Goal: Transaction & Acquisition: Purchase product/service

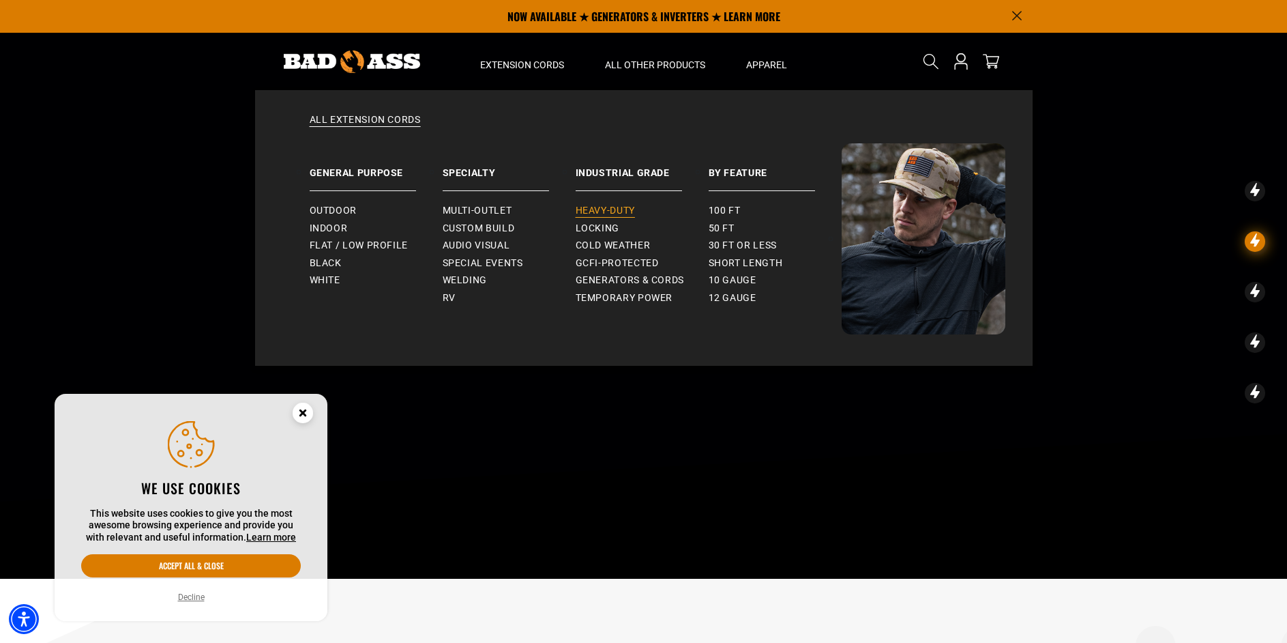
click at [620, 208] on span "Heavy-Duty" at bounding box center [605, 211] width 59 height 12
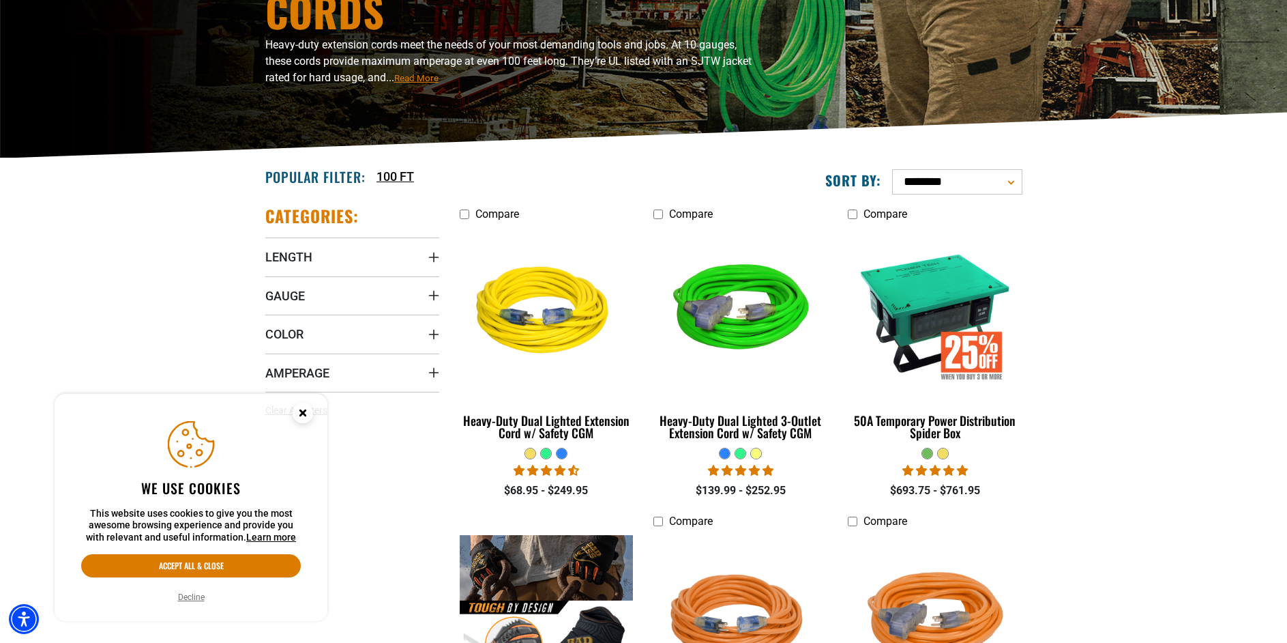
scroll to position [229, 0]
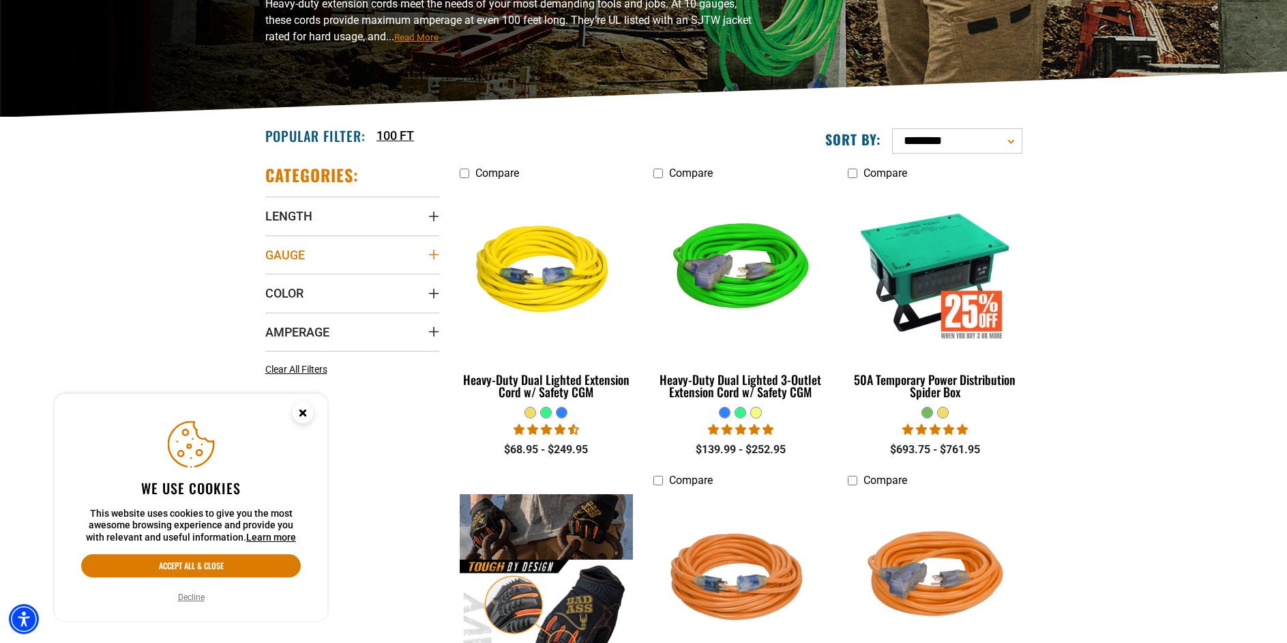
click at [435, 254] on icon "Gauge" at bounding box center [433, 254] width 11 height 11
click at [437, 252] on div "Gauge" at bounding box center [433, 254] width 11 height 11
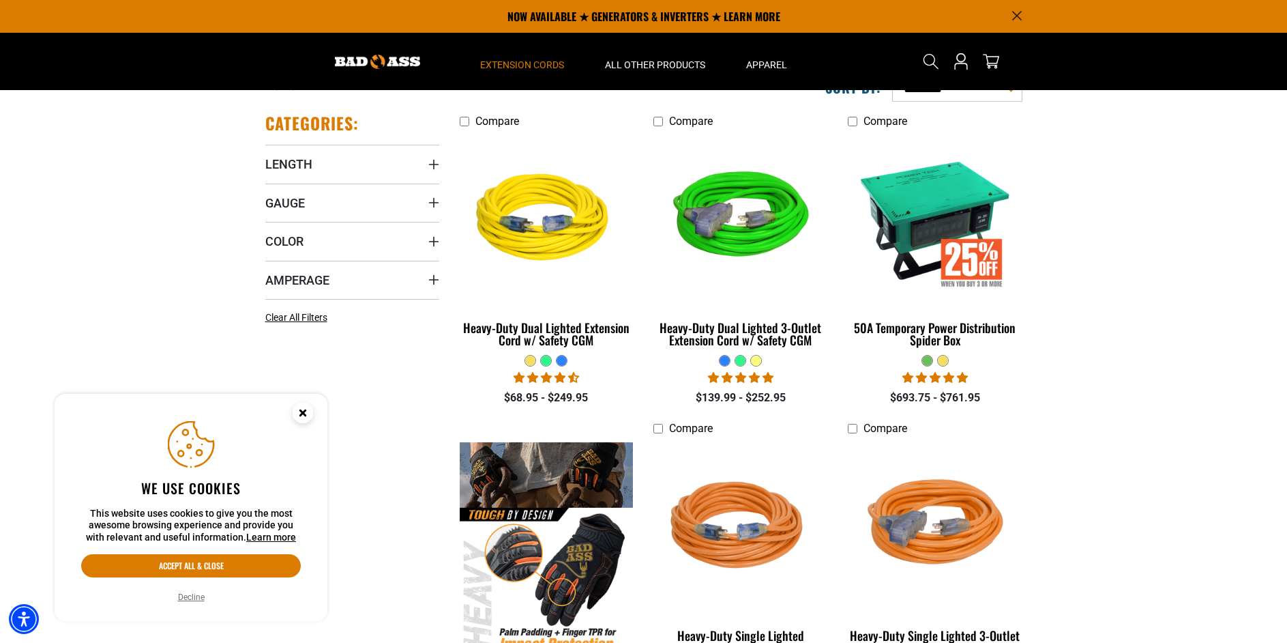
scroll to position [241, 0]
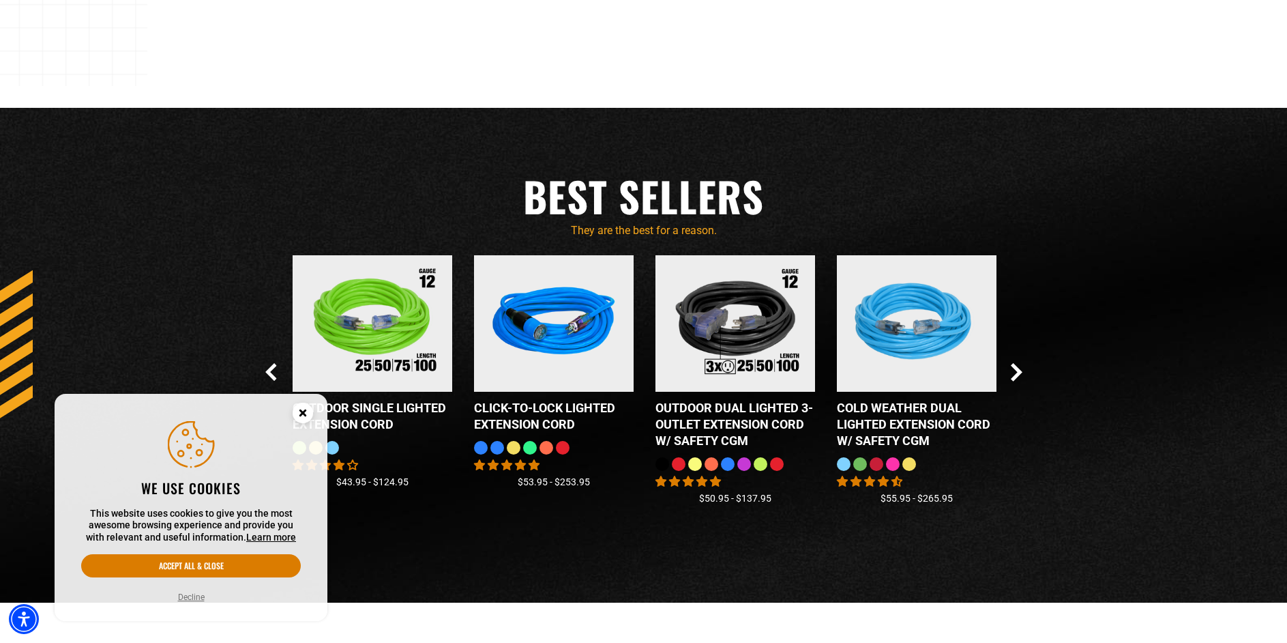
scroll to position [1216, 0]
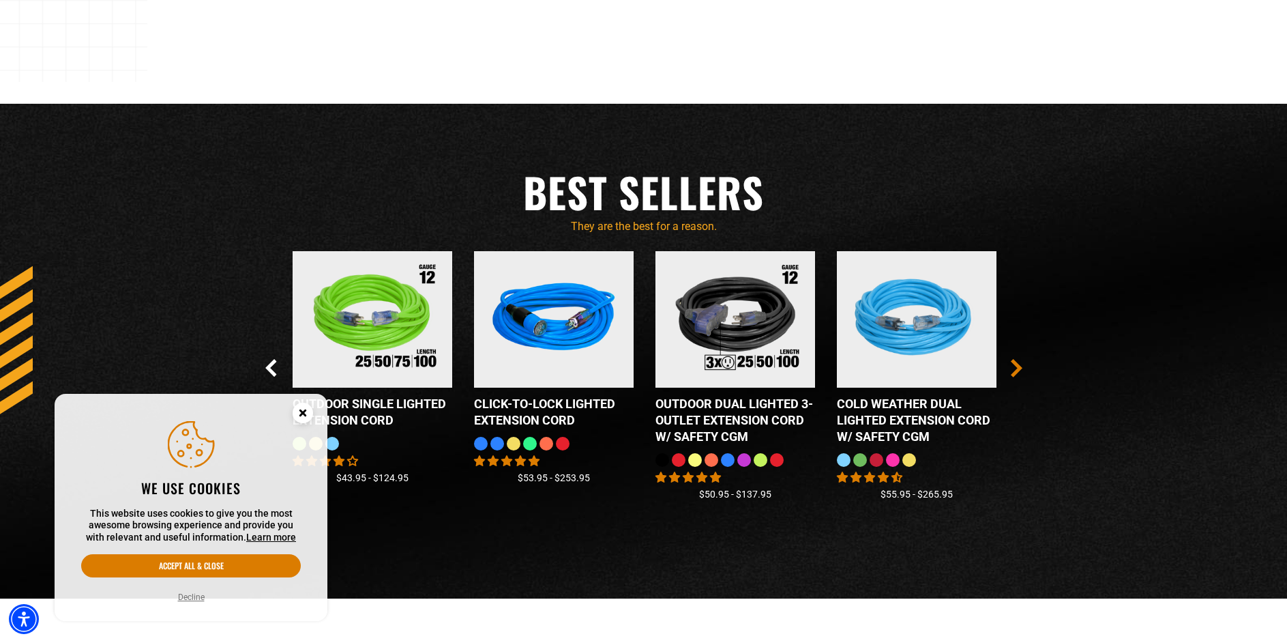
click at [1017, 367] on icon "Next Slide" at bounding box center [1016, 368] width 8 height 16
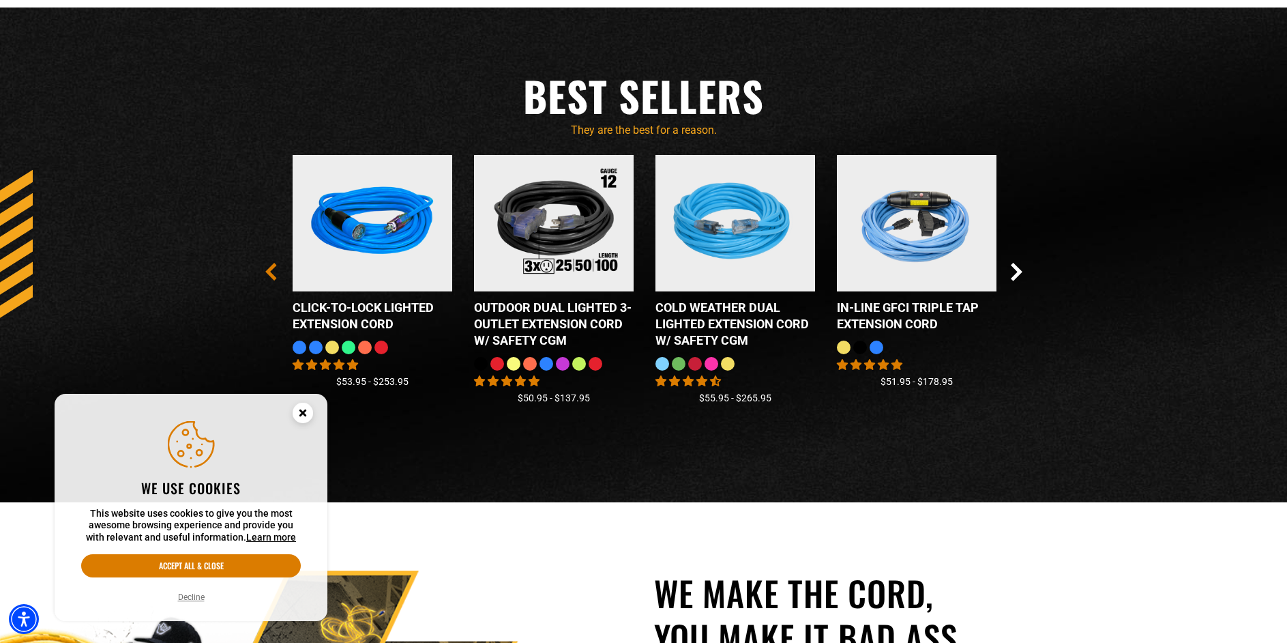
scroll to position [1313, 0]
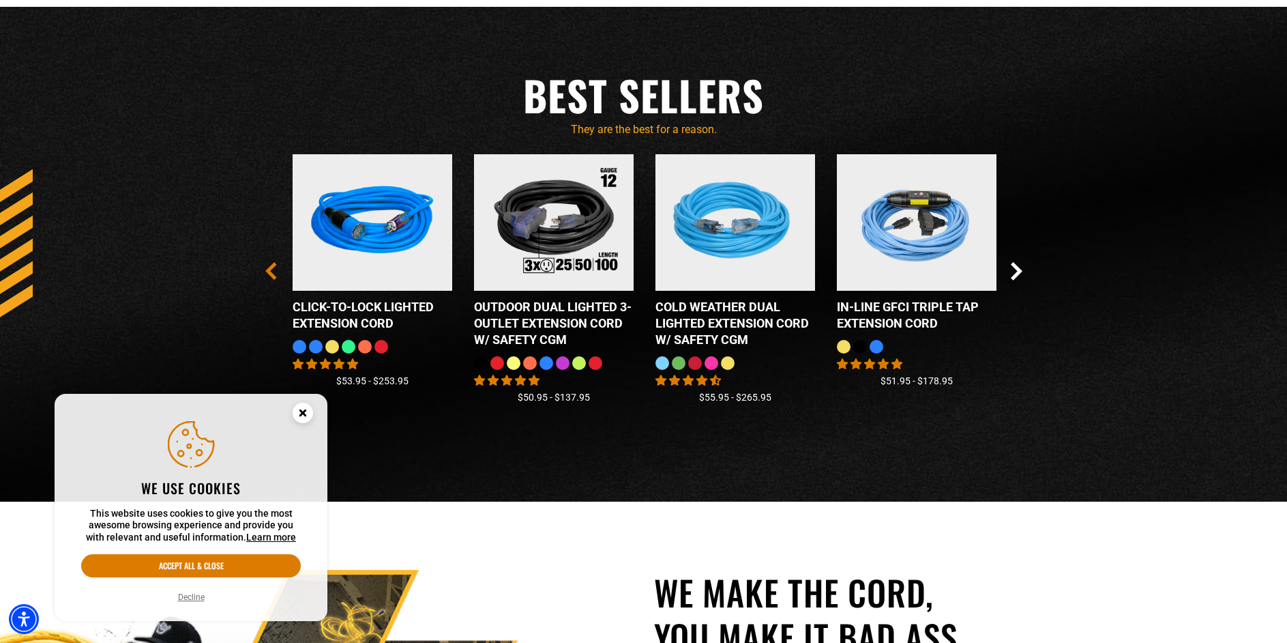
click at [269, 279] on icon "Previous Slide" at bounding box center [271, 271] width 12 height 18
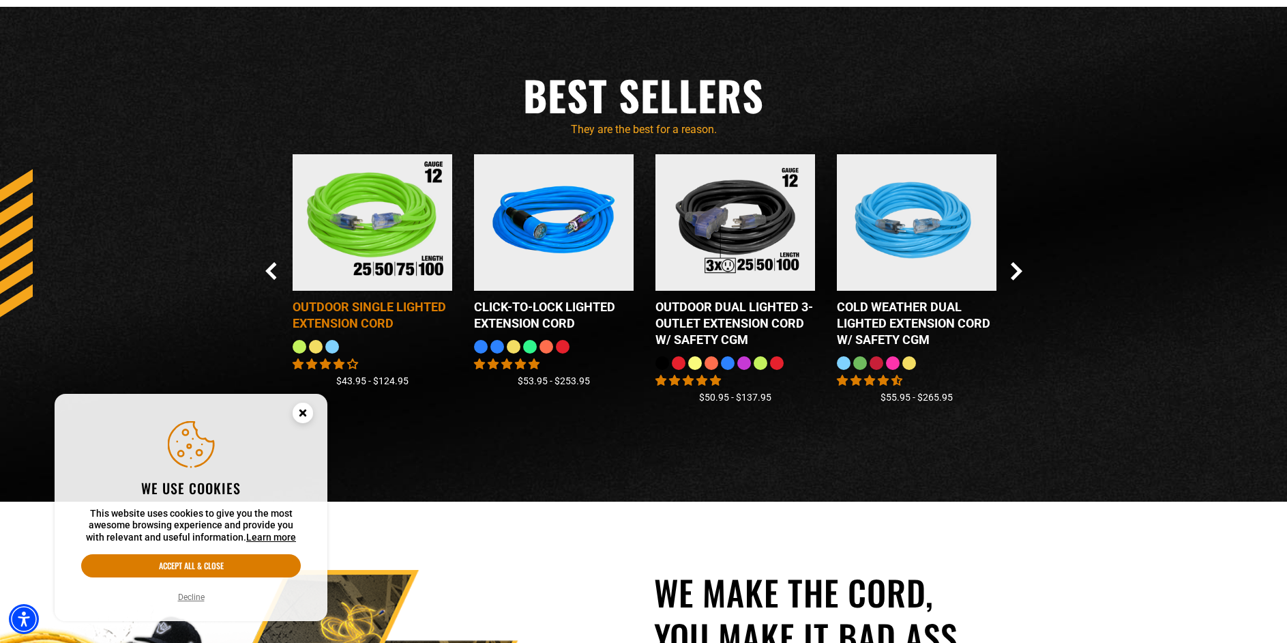
scroll to position [0, 0]
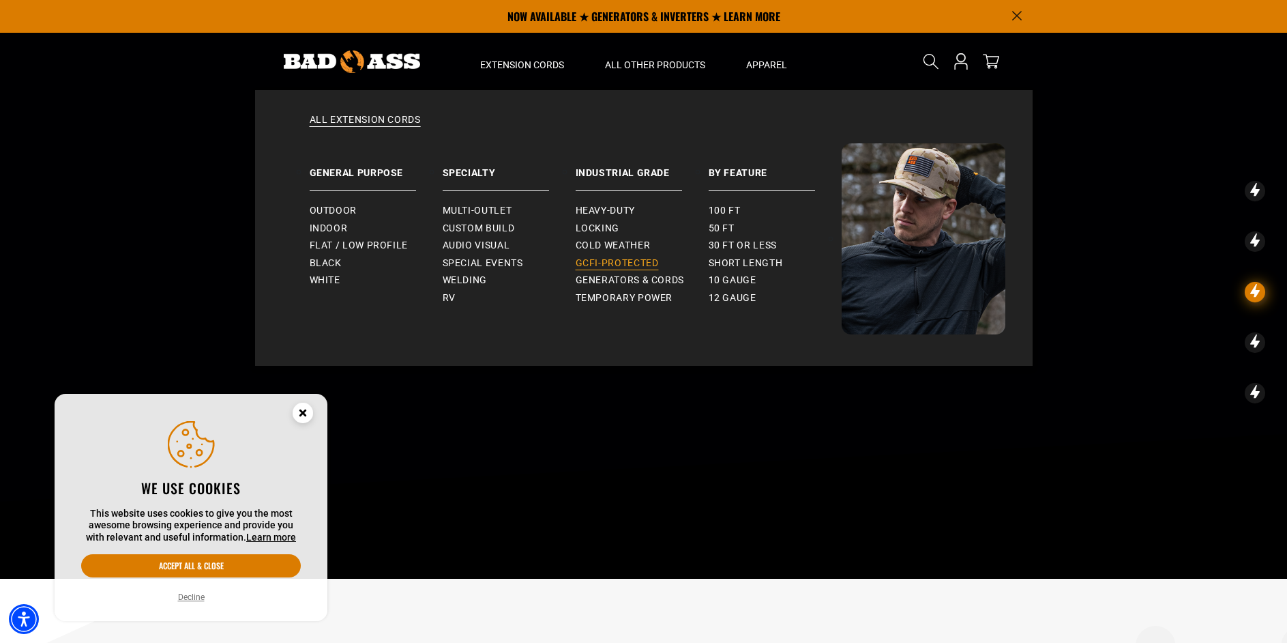
click at [641, 267] on span "GCFI-Protected" at bounding box center [617, 263] width 83 height 12
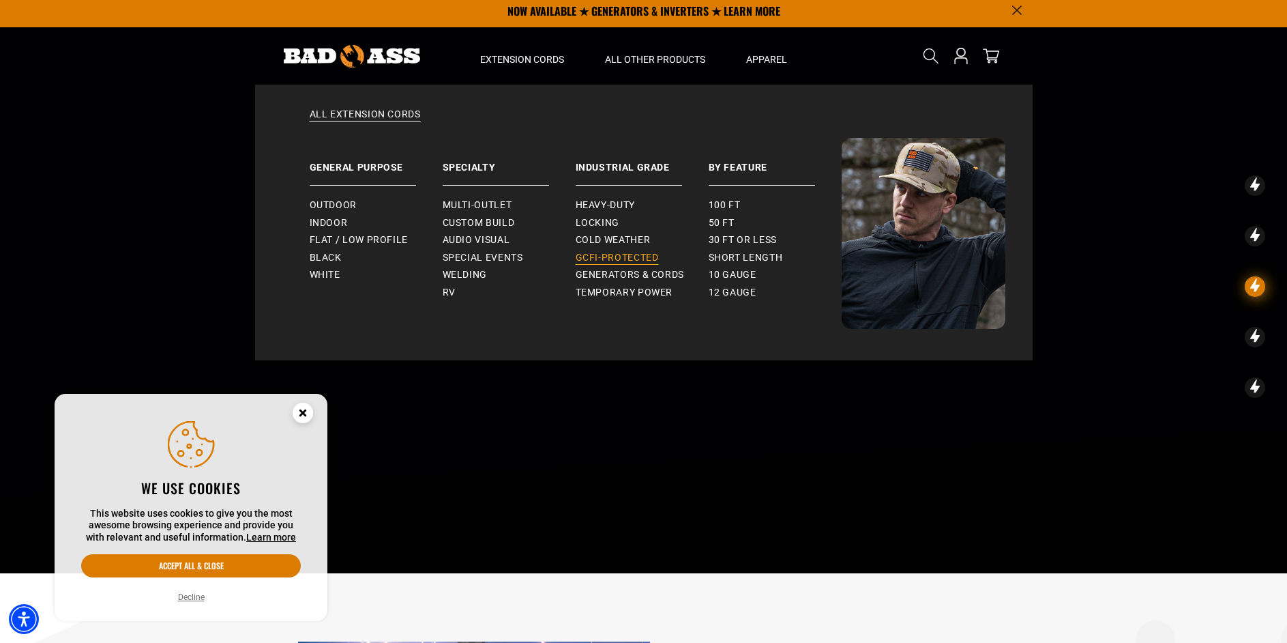
scroll to position [4, 0]
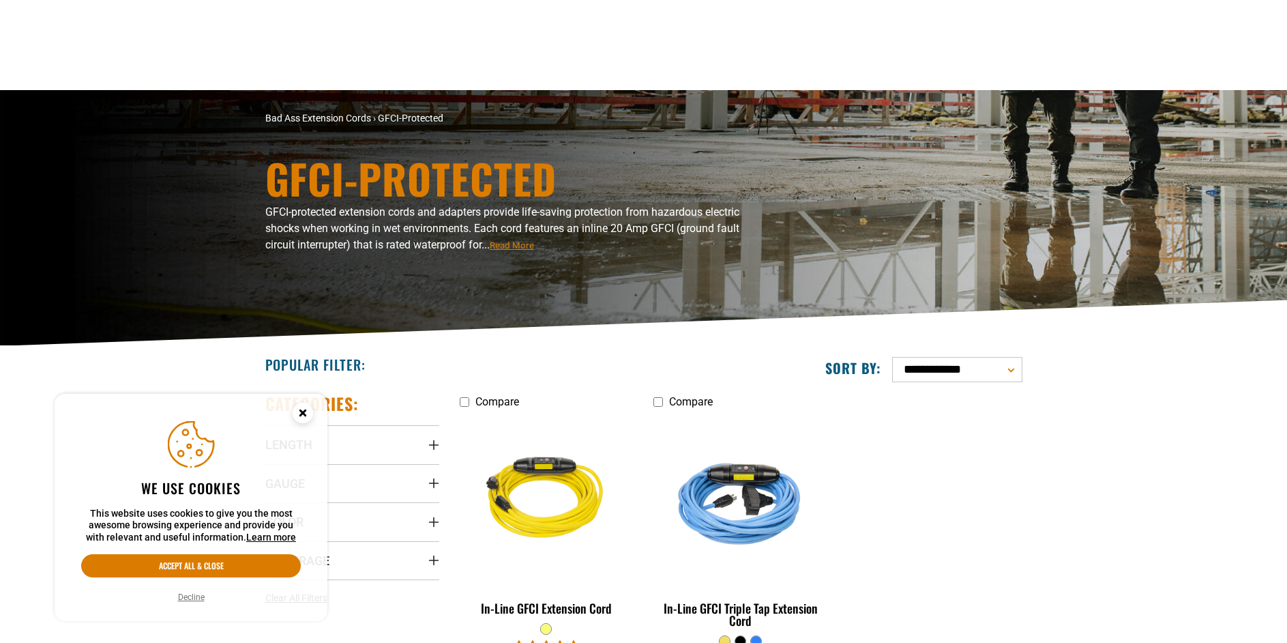
scroll to position [383, 0]
